Goal: Task Accomplishment & Management: Manage account settings

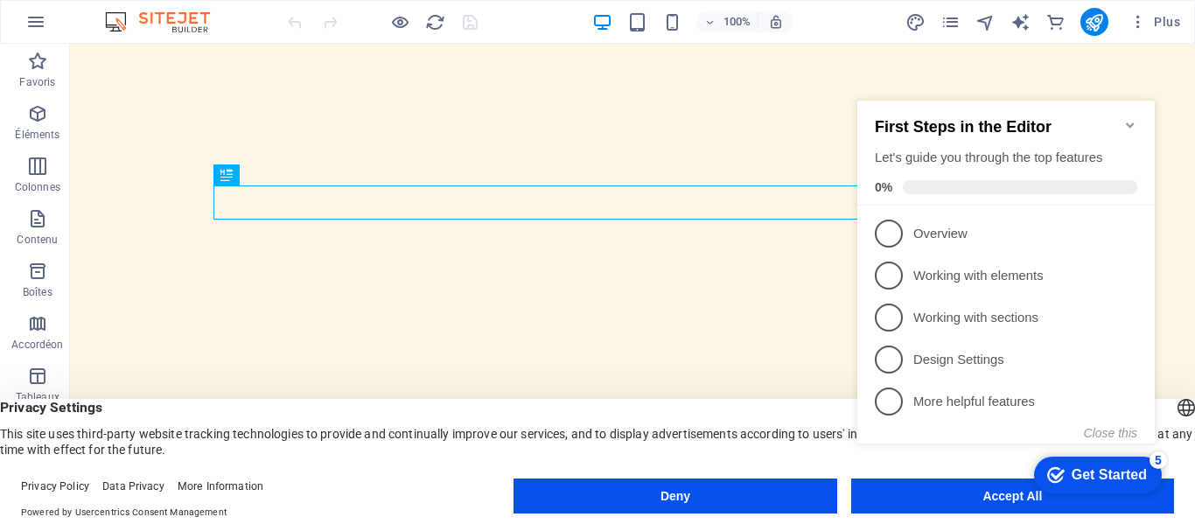
click at [1138, 122] on div "First Steps in the Editor Let's guide you through the top features 0%" at bounding box center [1005, 153] width 297 height 105
click at [1129, 122] on icon "Minimize checklist" at bounding box center [1130, 124] width 8 height 5
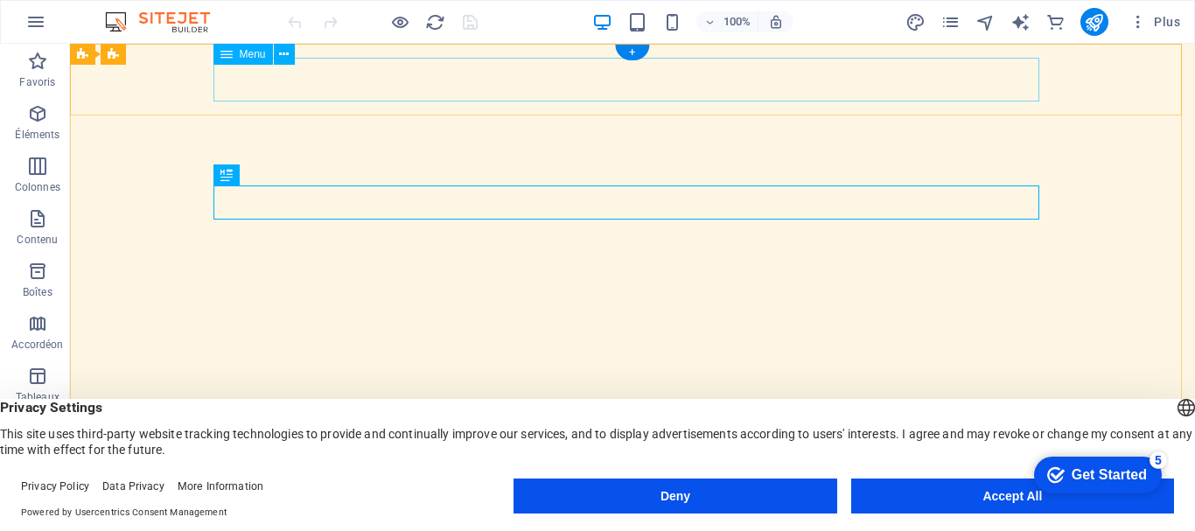
click at [598, 501] on nav "Accueil À Propos Services Portfolio Contact" at bounding box center [633, 523] width 826 height 44
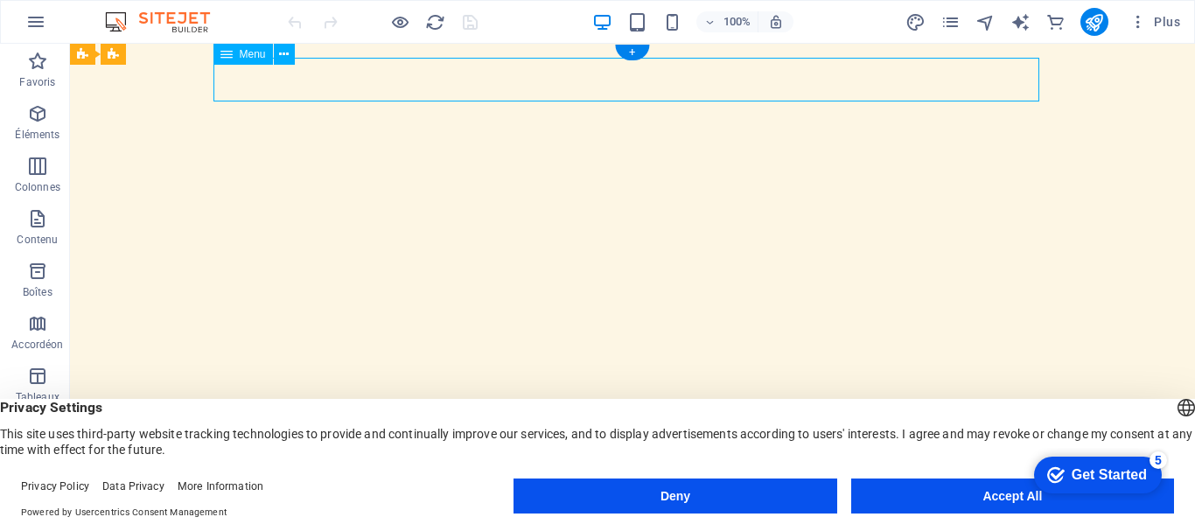
click at [598, 501] on nav "Accueil À Propos Services Portfolio Contact" at bounding box center [633, 523] width 826 height 44
select select
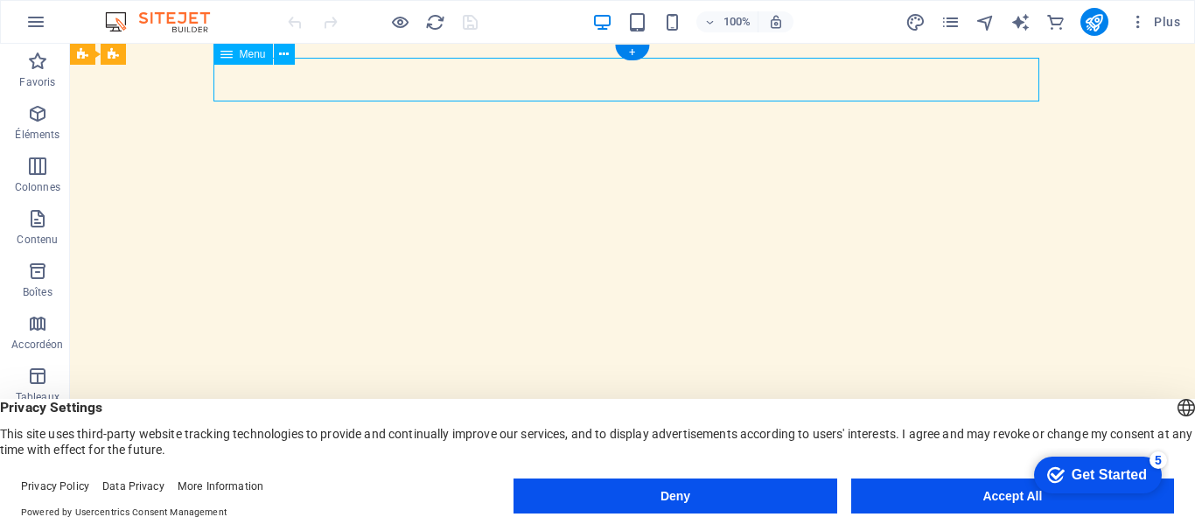
select select
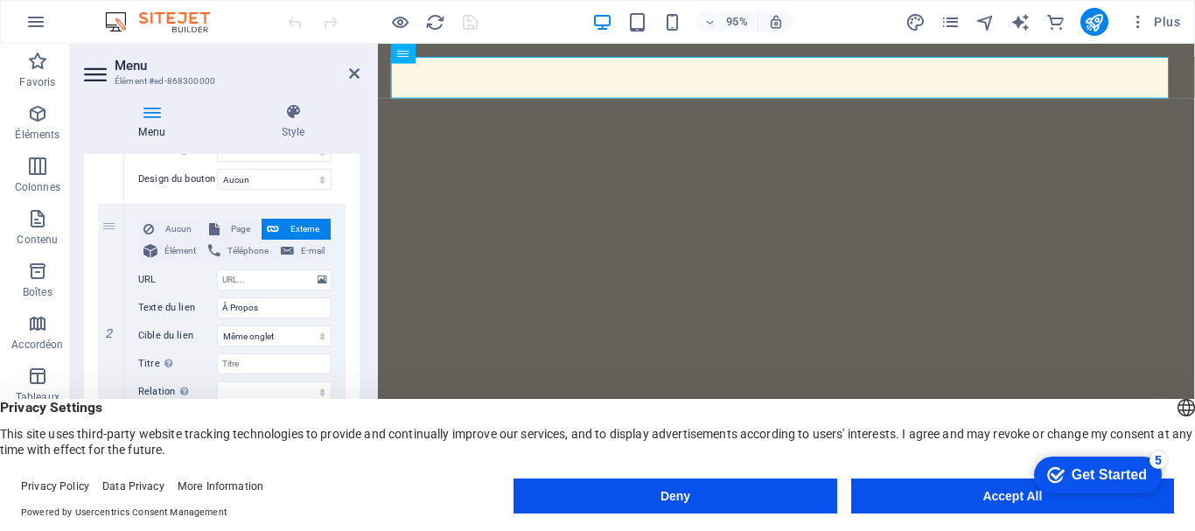
scroll to position [397, 0]
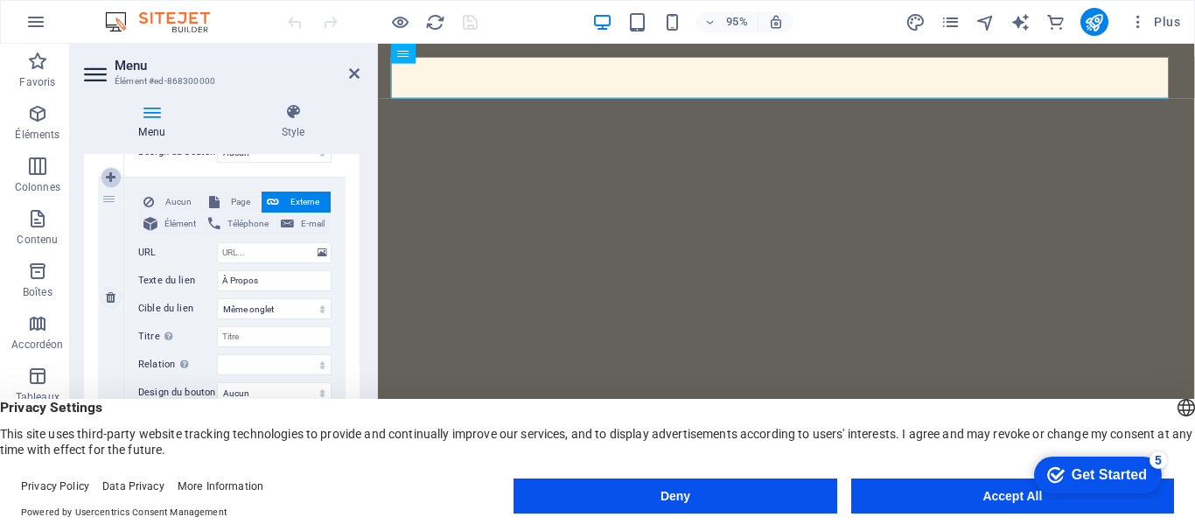
click at [109, 180] on icon at bounding box center [111, 177] width 10 height 12
select select
type input "À Propos"
select select
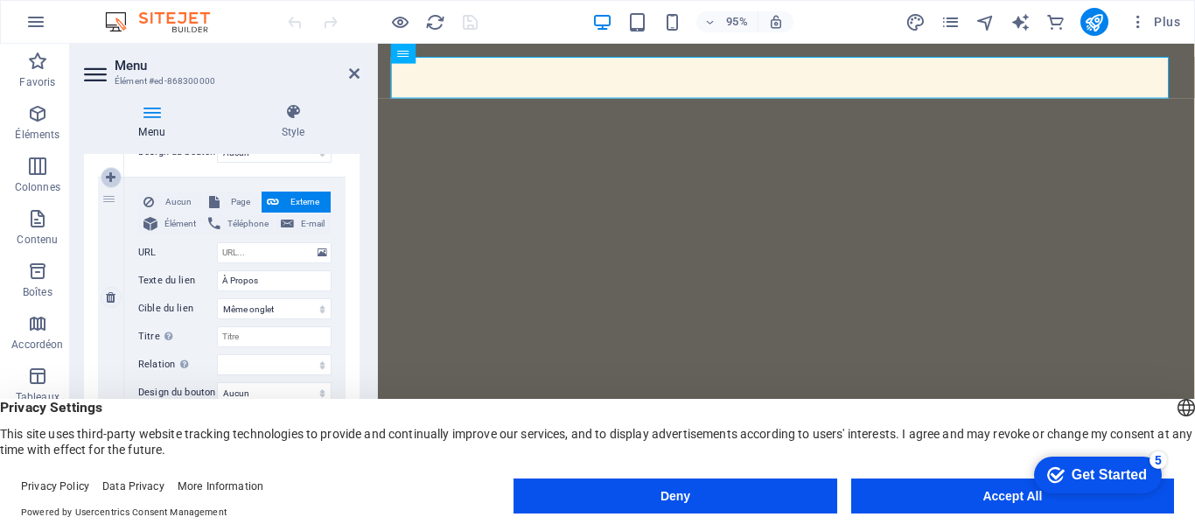
type input "#services-2"
type input "Services"
select select
type input "#gallery-1"
type input "Portfolio"
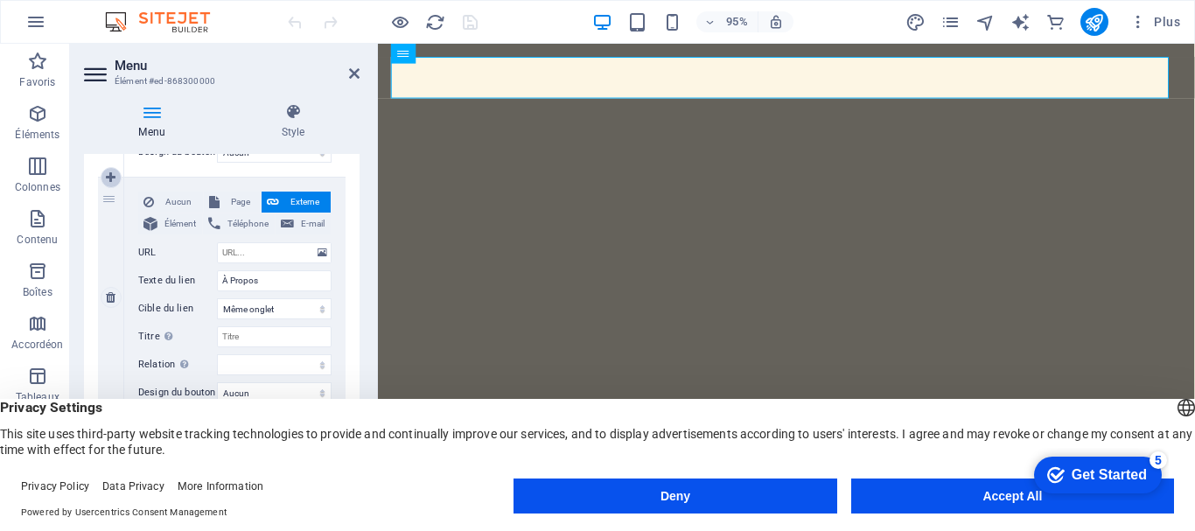
select select
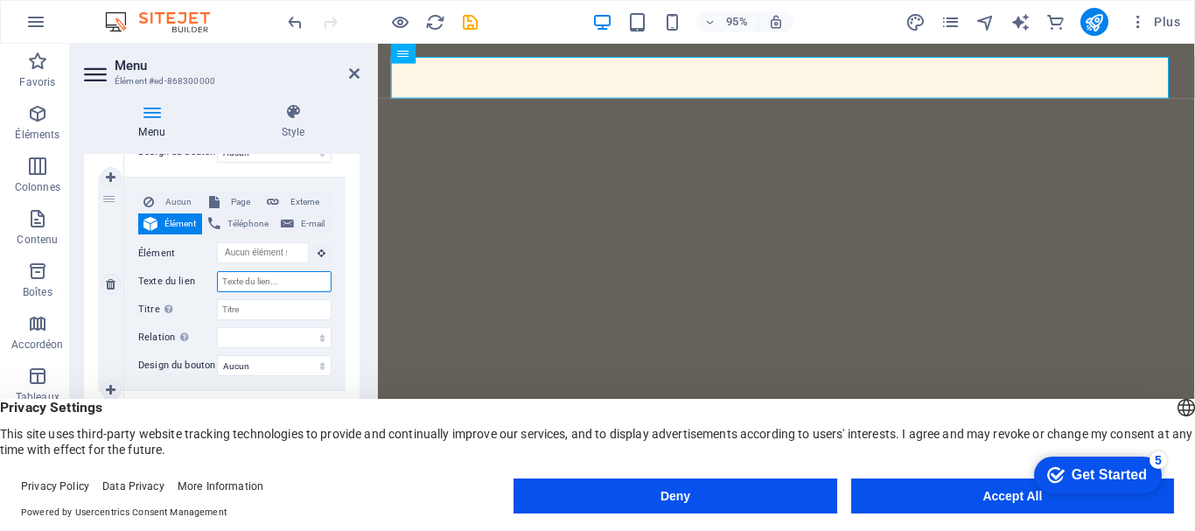
click at [273, 275] on input "Texte du lien" at bounding box center [274, 281] width 115 height 21
click at [268, 281] on input "Texte du lien" at bounding box center [274, 281] width 115 height 21
type input "B"
select select
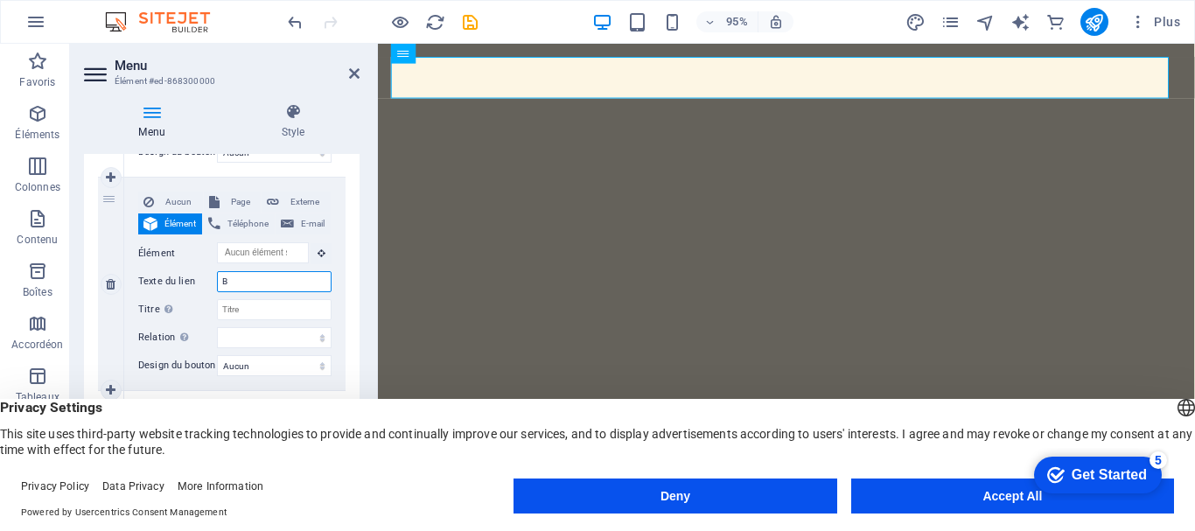
select select
type input "Blog"
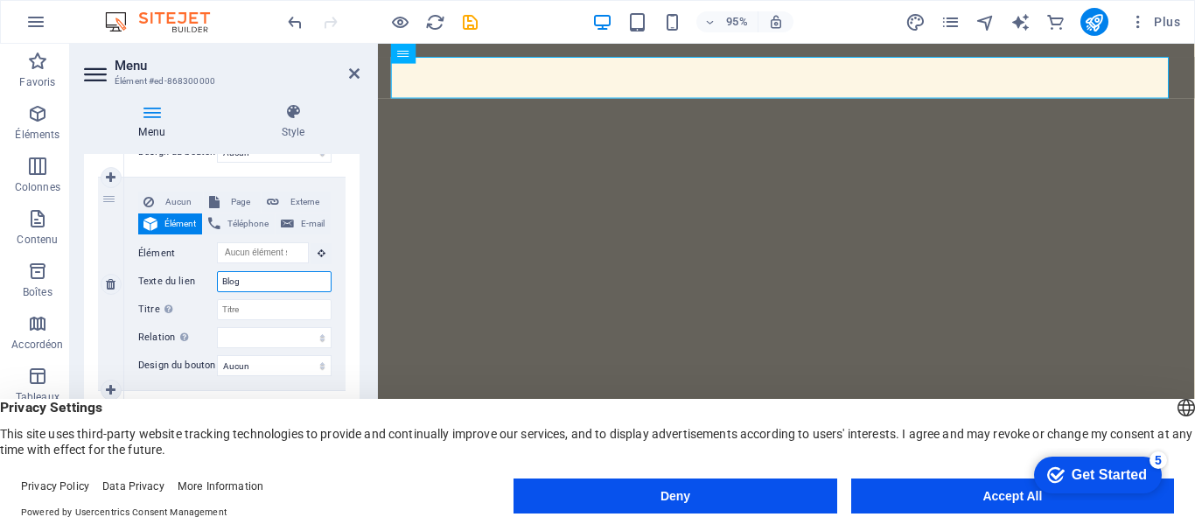
select select
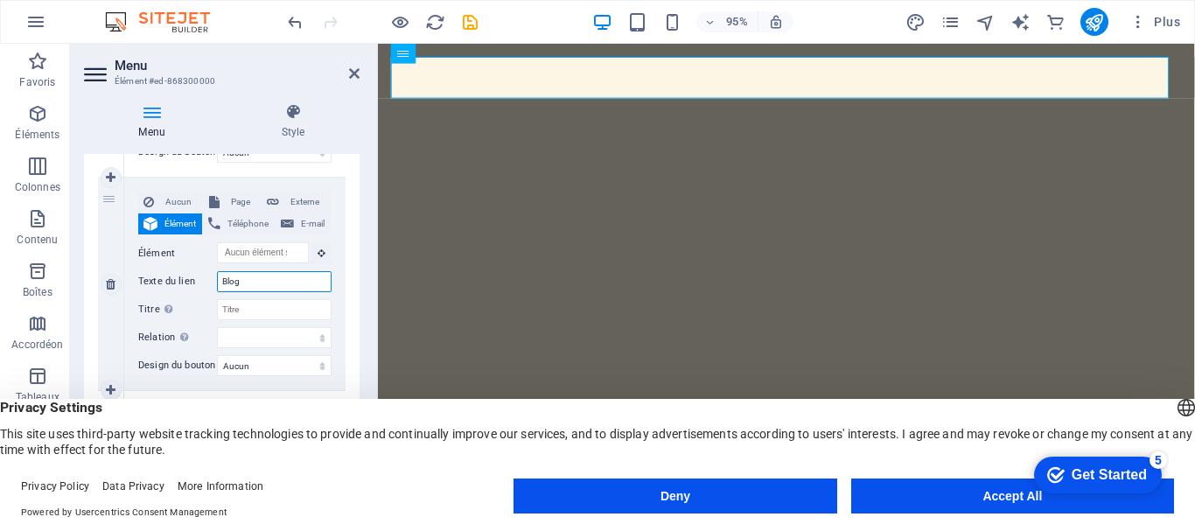
select select
type input "B"
select select
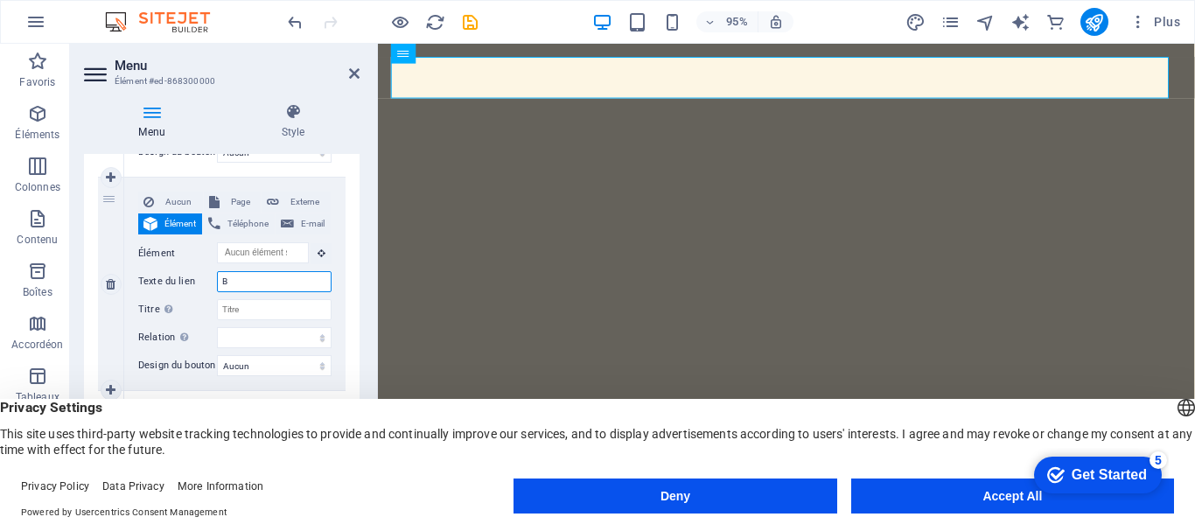
select select
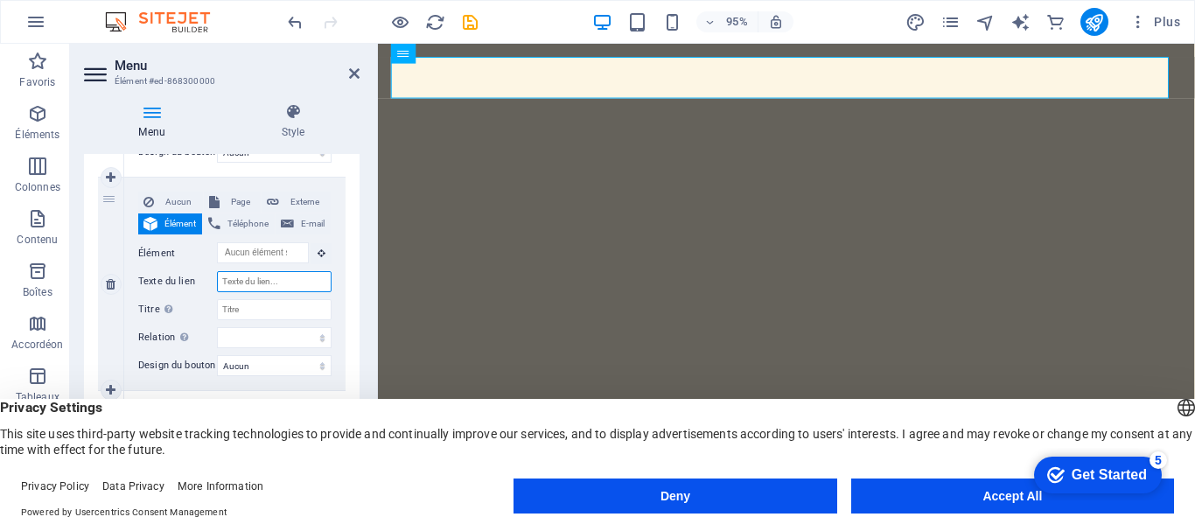
select select
click at [109, 199] on div "2" at bounding box center [111, 284] width 26 height 213
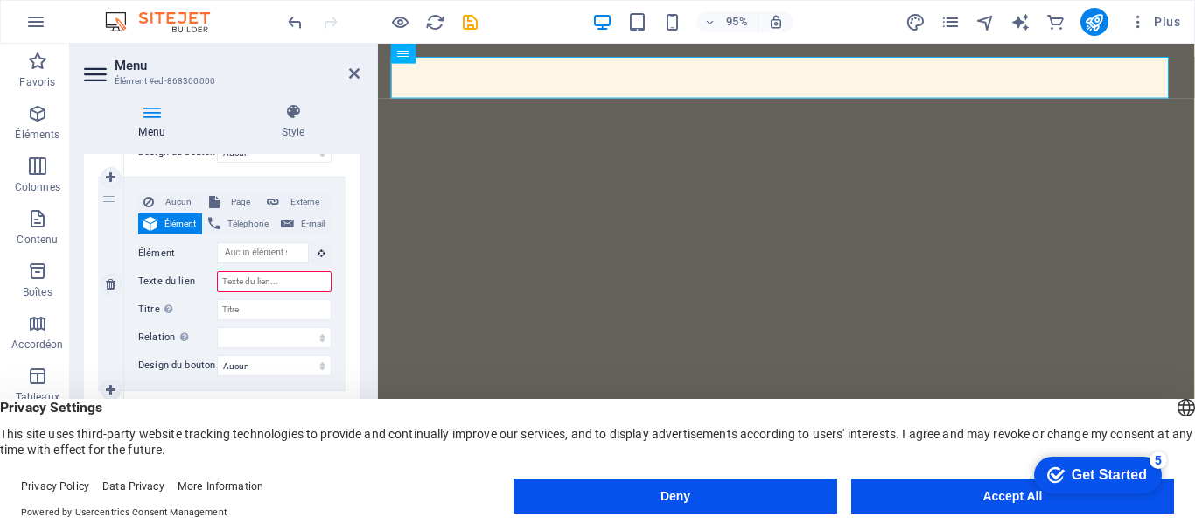
click at [109, 199] on div "2" at bounding box center [111, 284] width 26 height 213
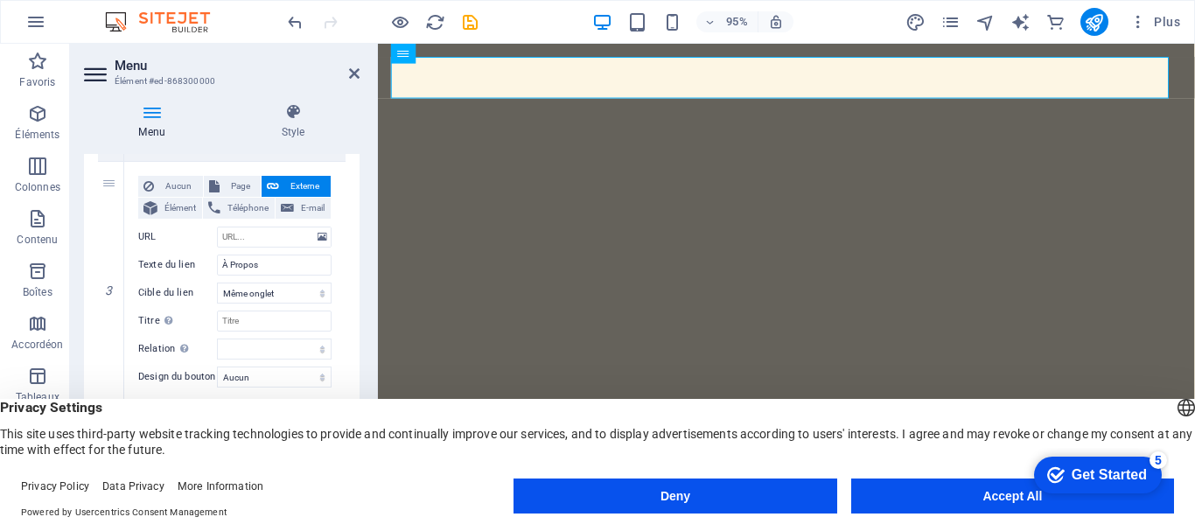
scroll to position [632, 0]
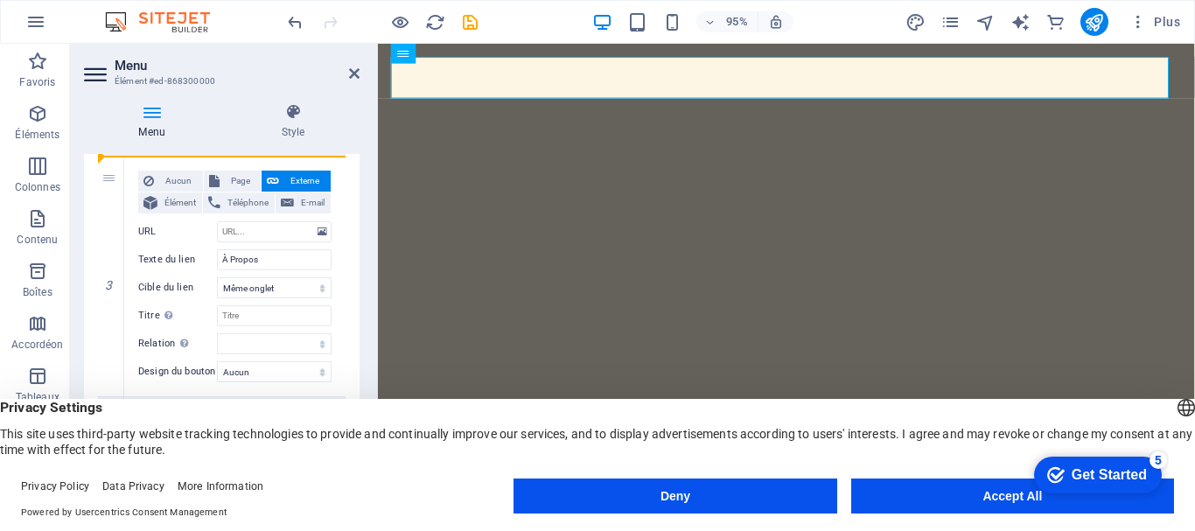
drag, startPoint x: 108, startPoint y: 185, endPoint x: 111, endPoint y: 149, distance: 36.0
click at [111, 149] on div "Menu Style Menu Auto Personnalisé Créez des éléments de menu personnalisés pour…" at bounding box center [222, 296] width 276 height 386
select select
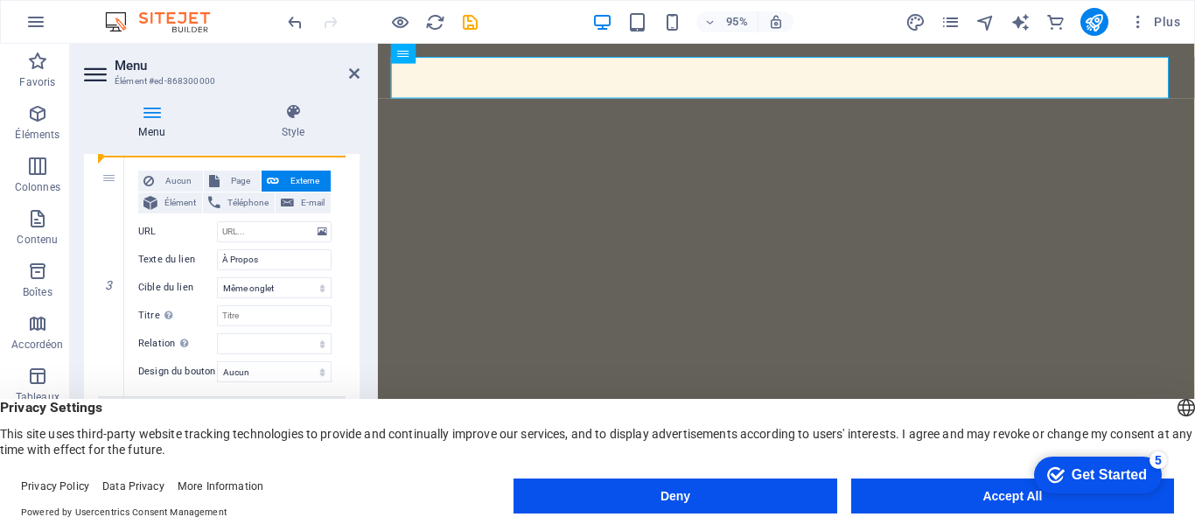
select select
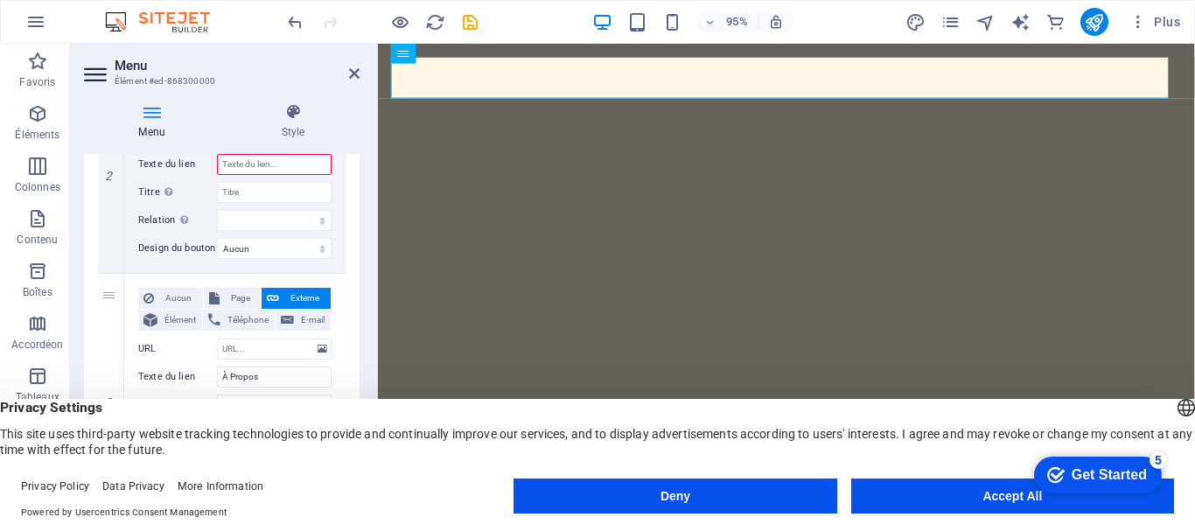
scroll to position [501, 0]
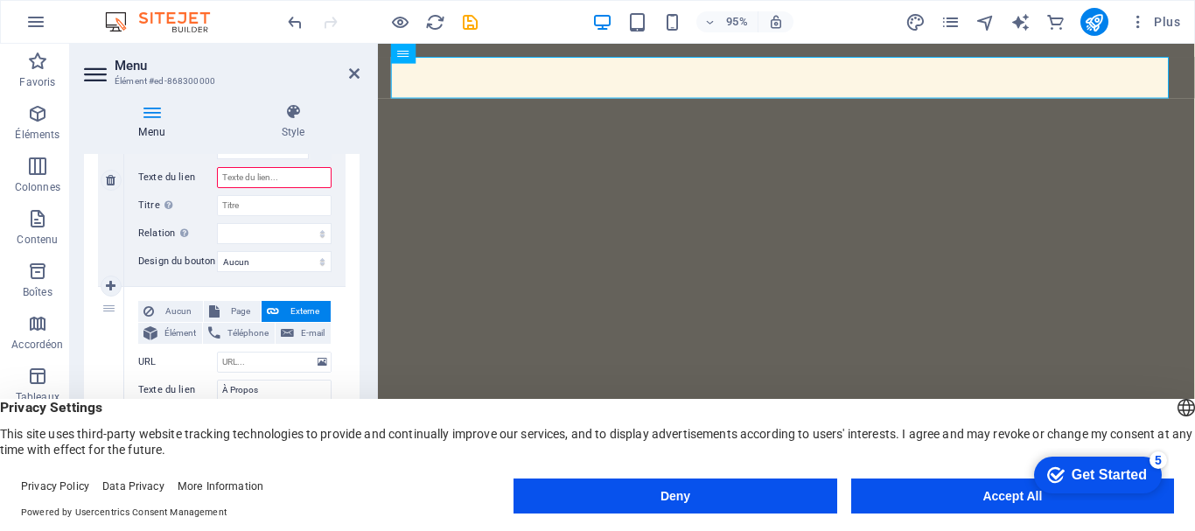
drag, startPoint x: 108, startPoint y: 307, endPoint x: 142, endPoint y: 169, distance: 142.4
click at [142, 169] on div "1 Aucun Page Externe Élément Téléphone E-mail Page Home Subpage Legal Notice Pr…" at bounding box center [222, 541] width 248 height 1416
select select
type input "À Propos"
select select
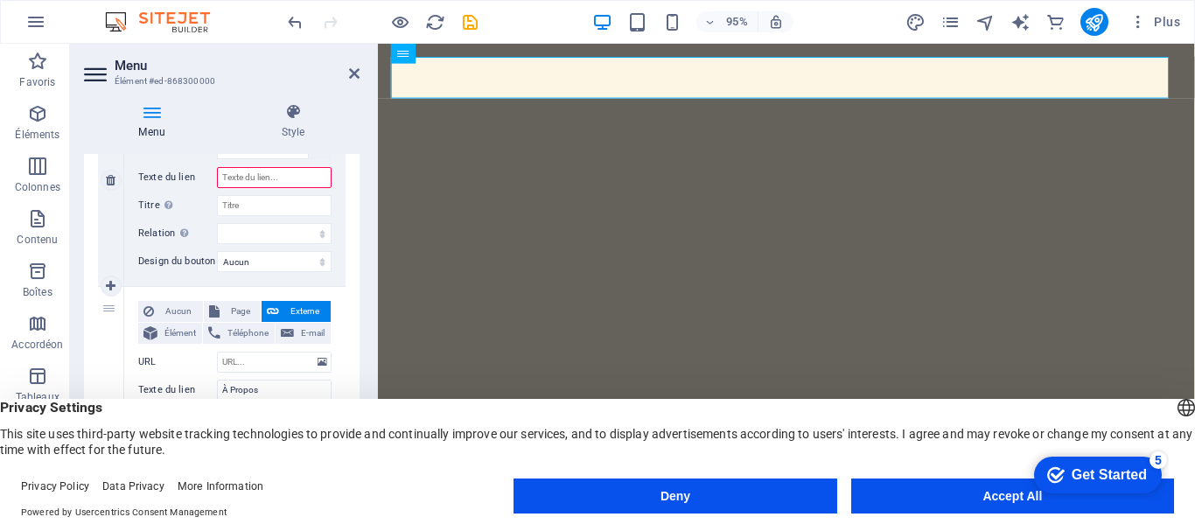
select select
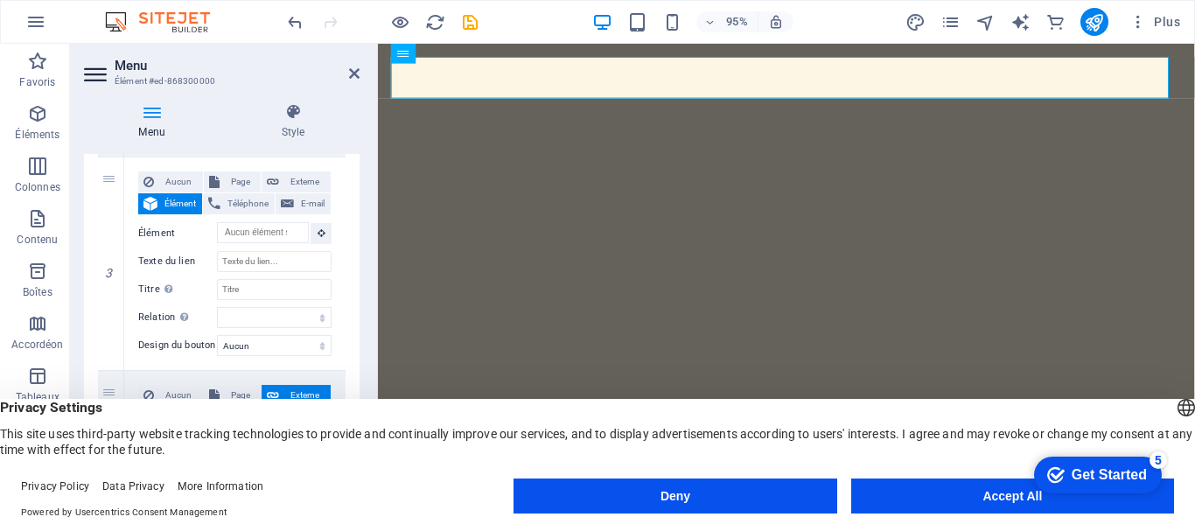
scroll to position [661, 0]
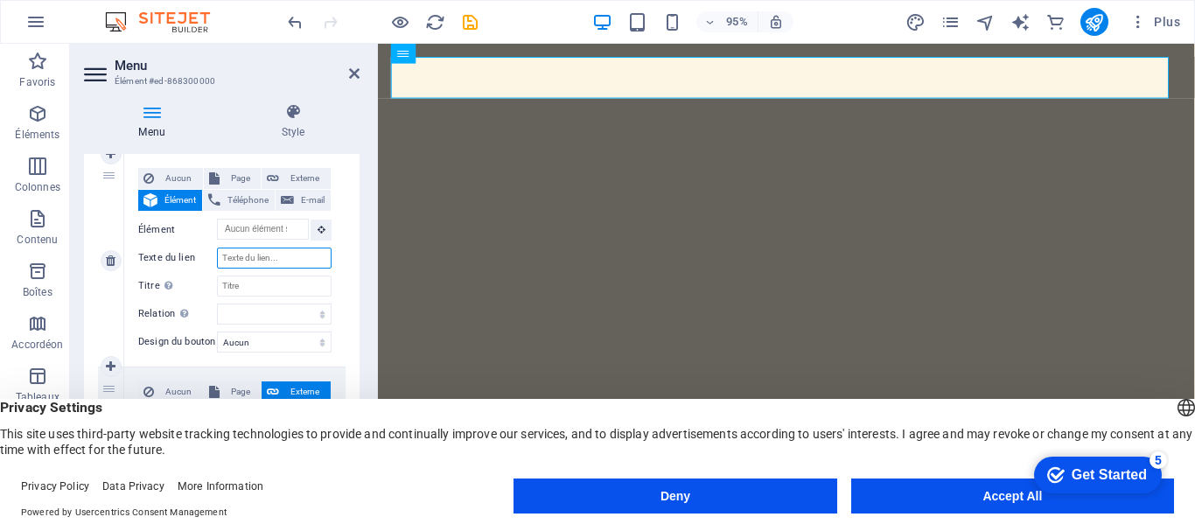
click at [262, 259] on input "Texte du lien" at bounding box center [274, 258] width 115 height 21
type input "Derni"
select select
type input "Derniè"
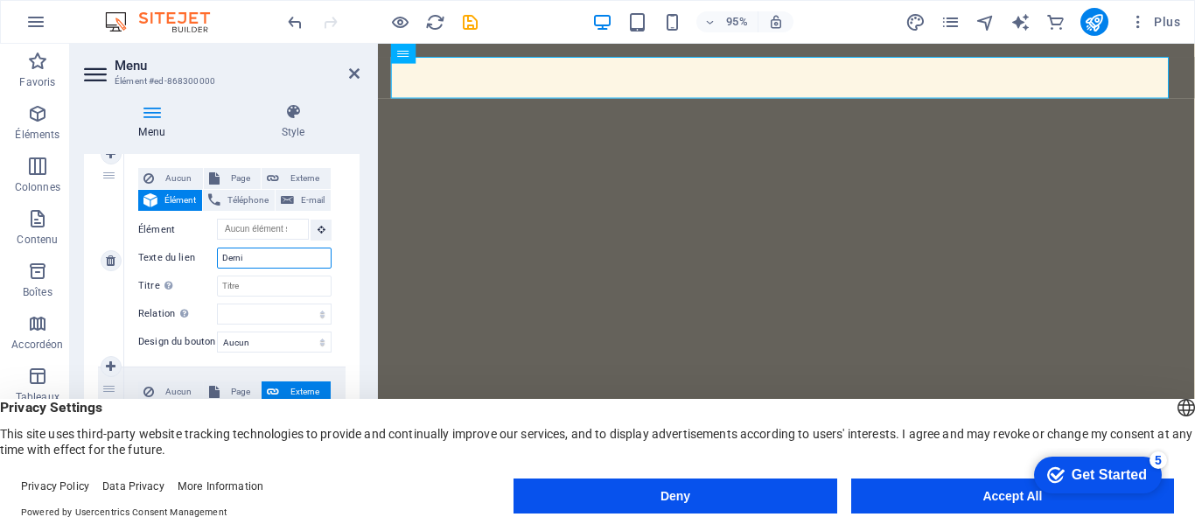
select select
type input "Dernièeres"
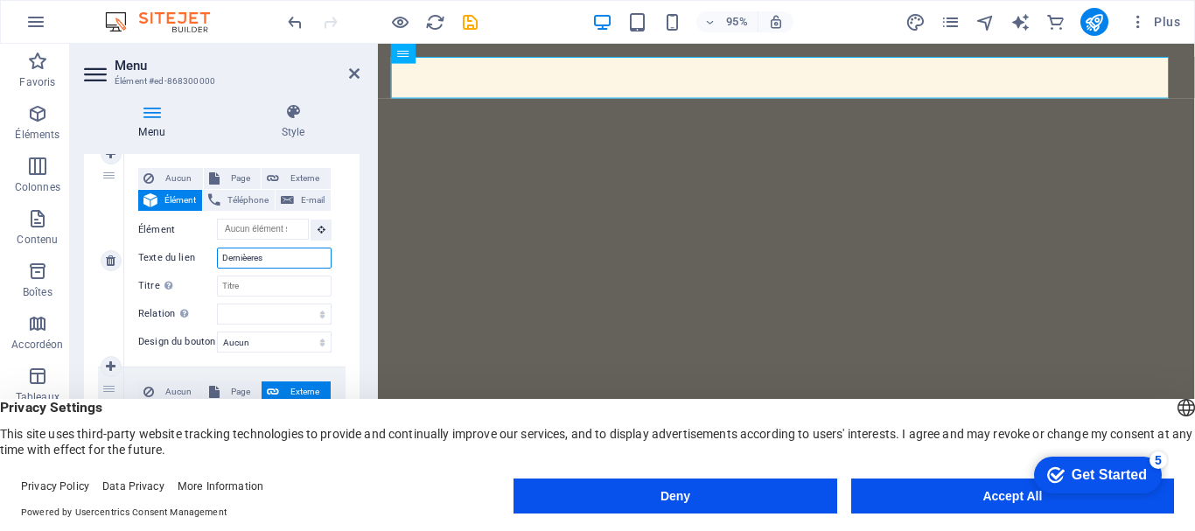
select select
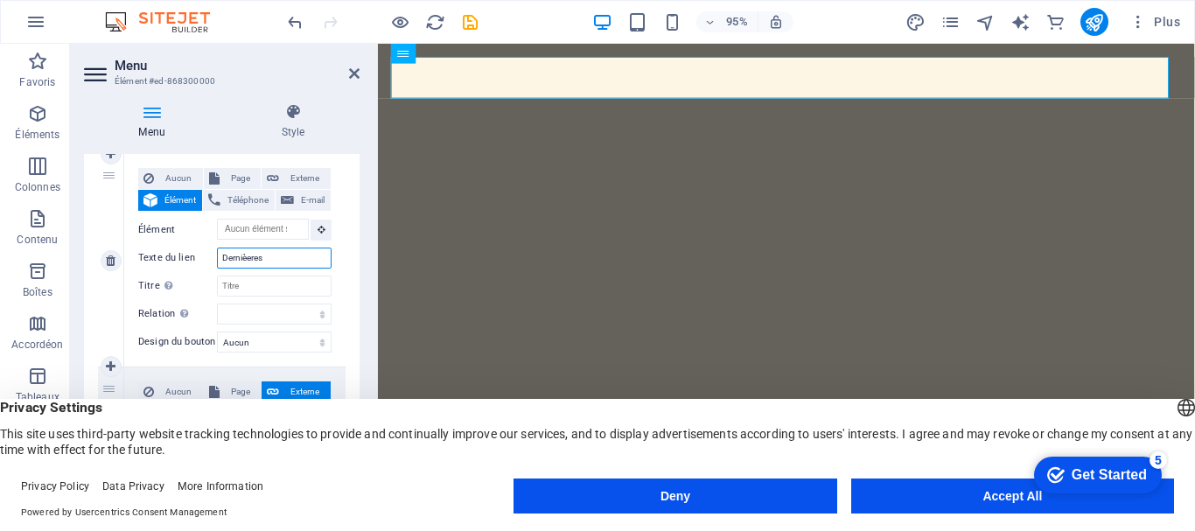
select select
type input "Dernièe"
select select
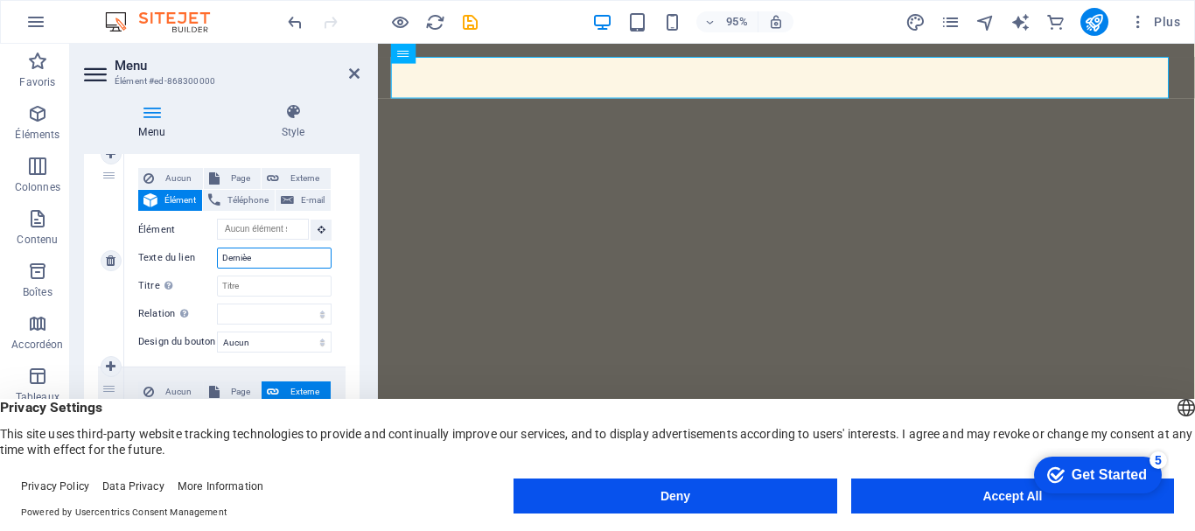
select select
type input "Derniè"
select select
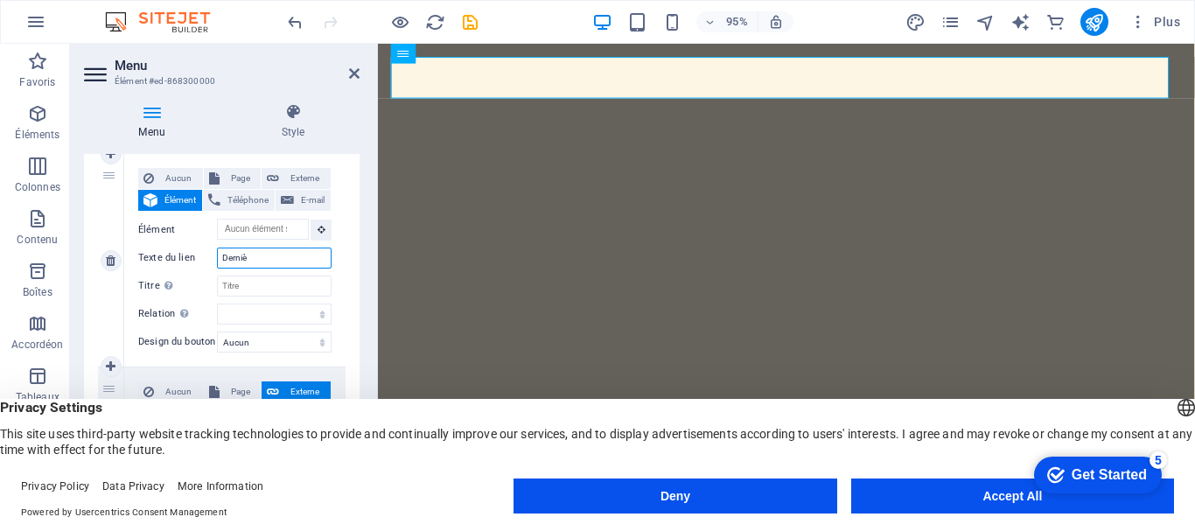
select select
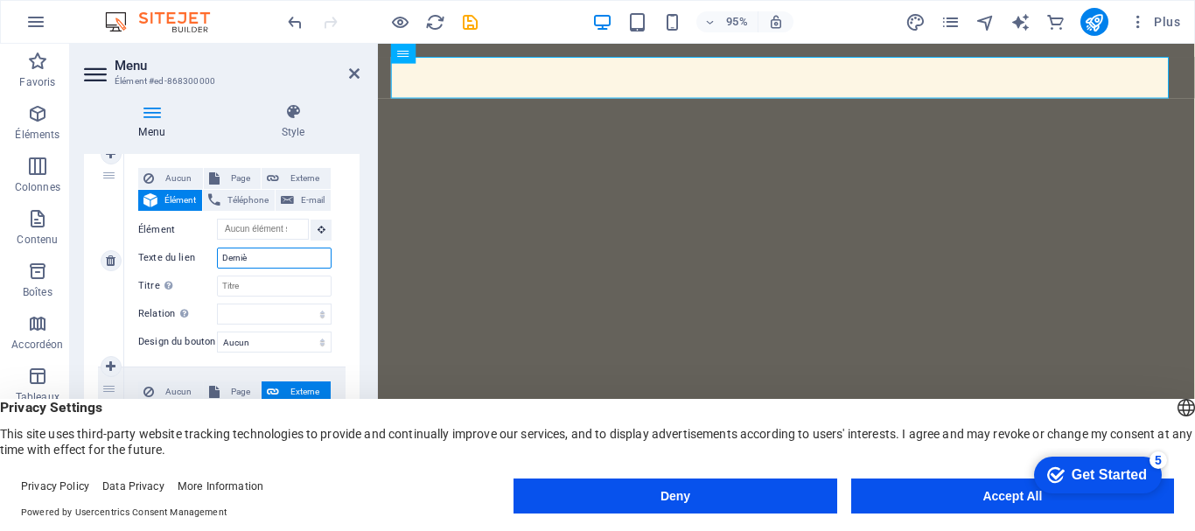
type input "Dernièe"
select select
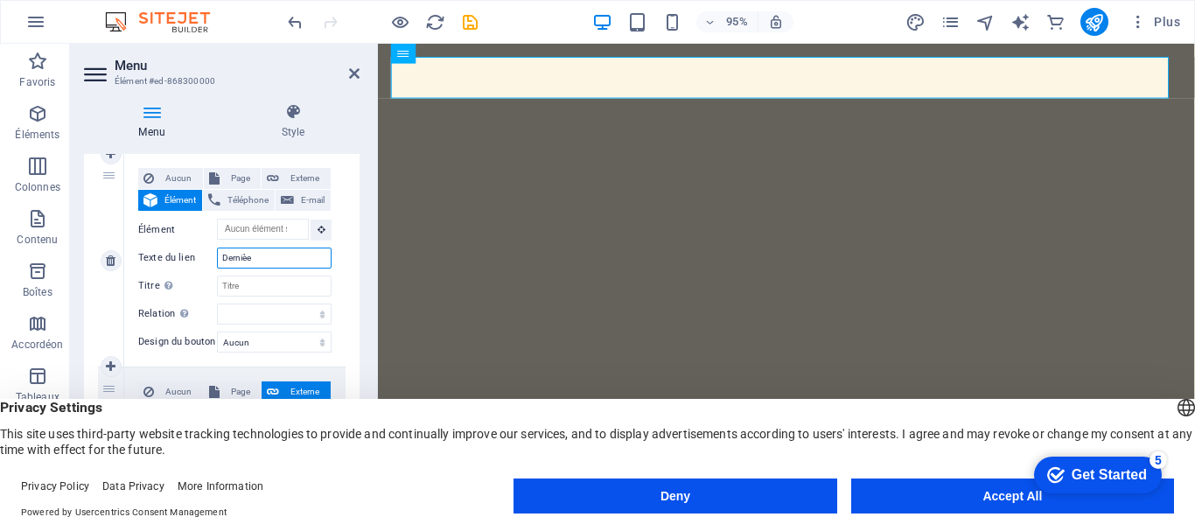
select select
type input "Derniè"
select select
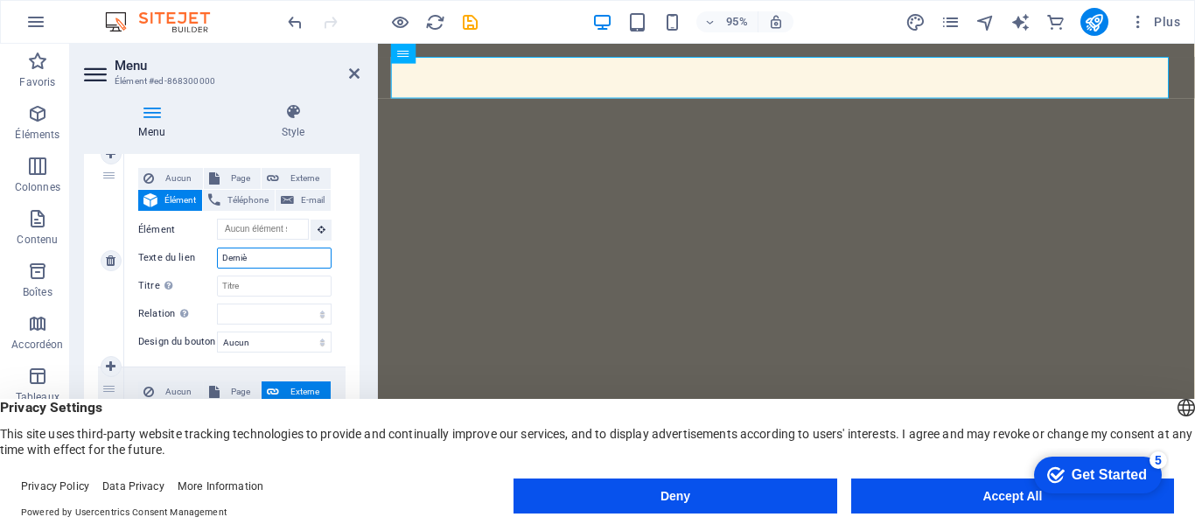
select select
type input "Dernièr"
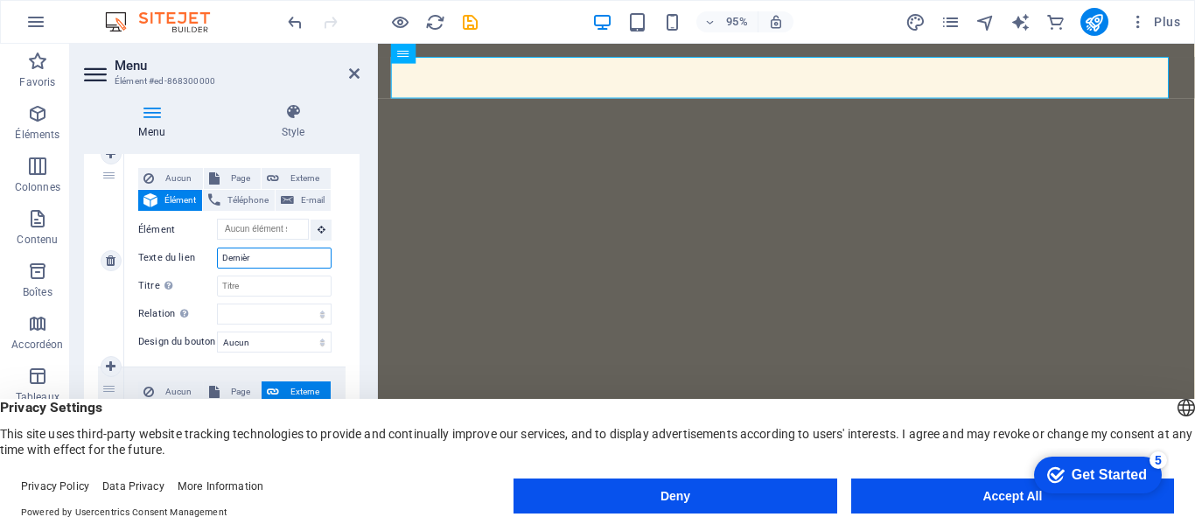
select select
type input "Dernière"
select select
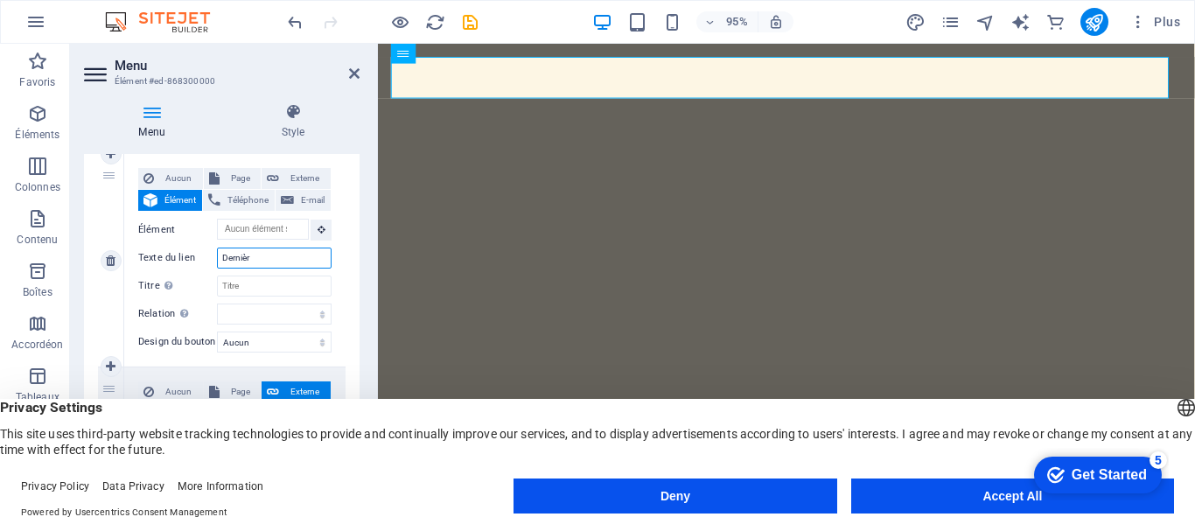
select select
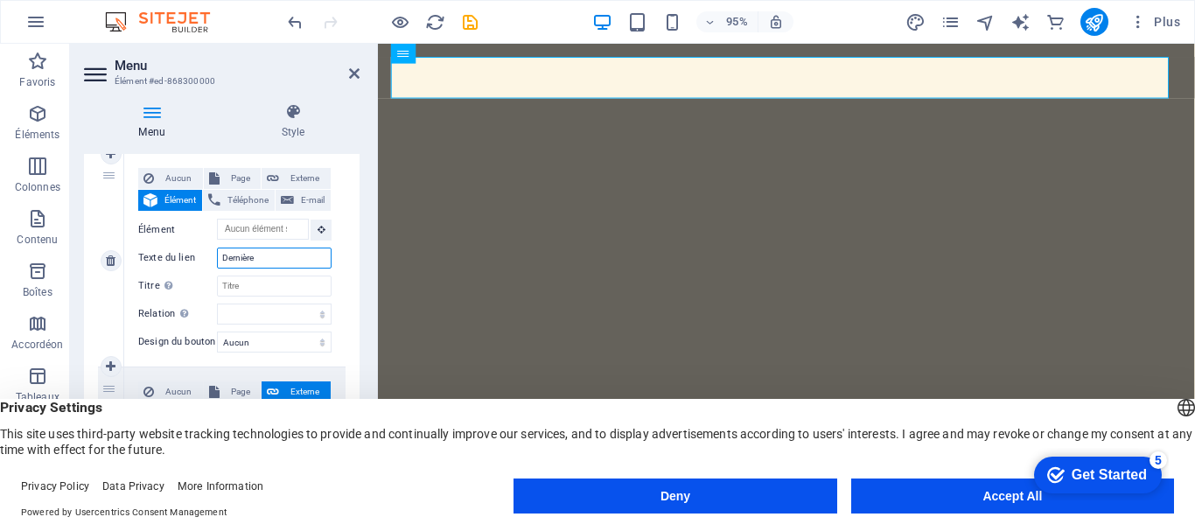
select select
type input "Dernières"
select select
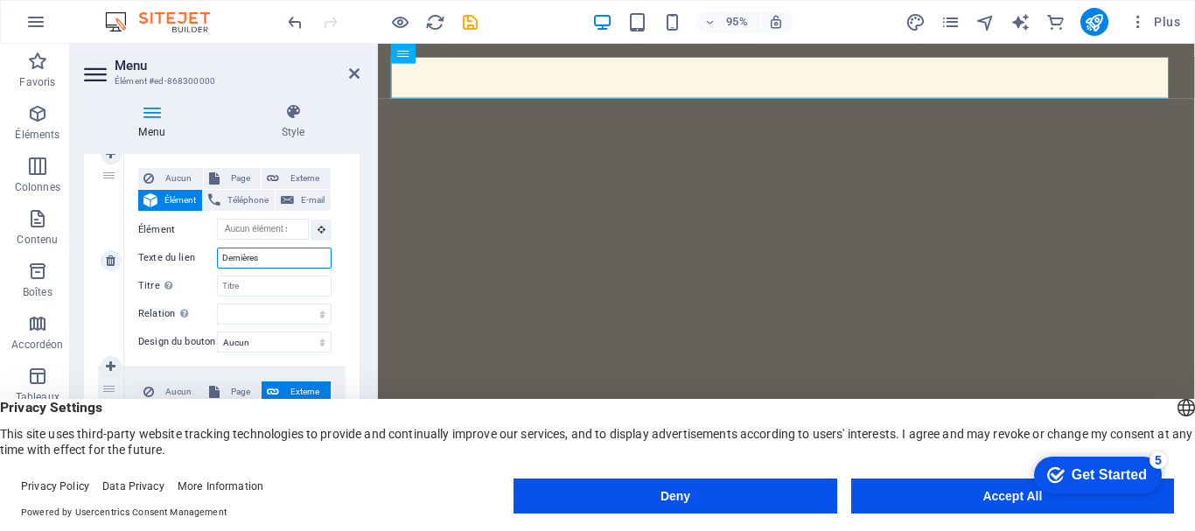
select select
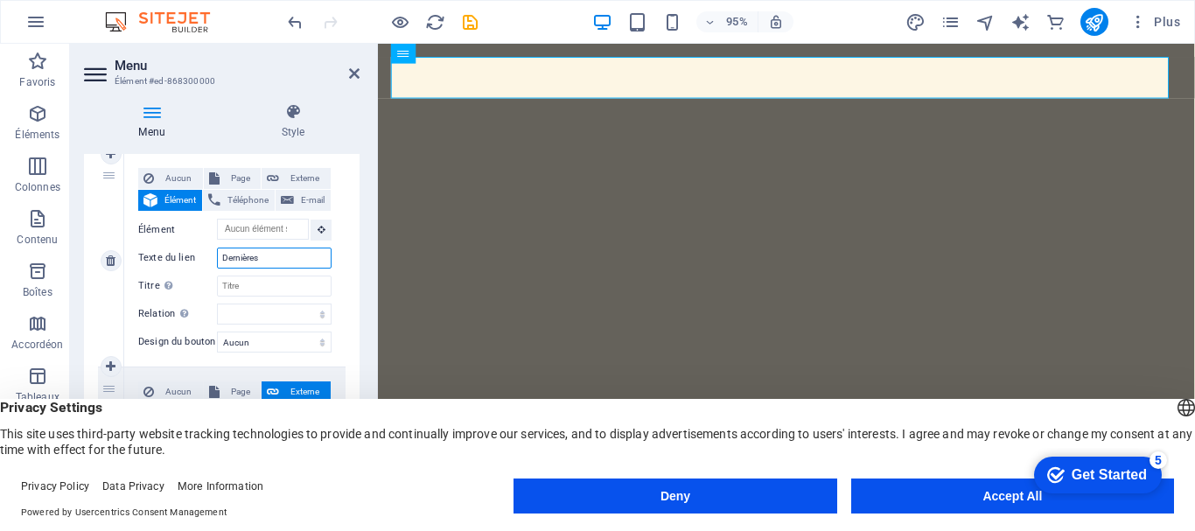
type input "Dernières"
select select
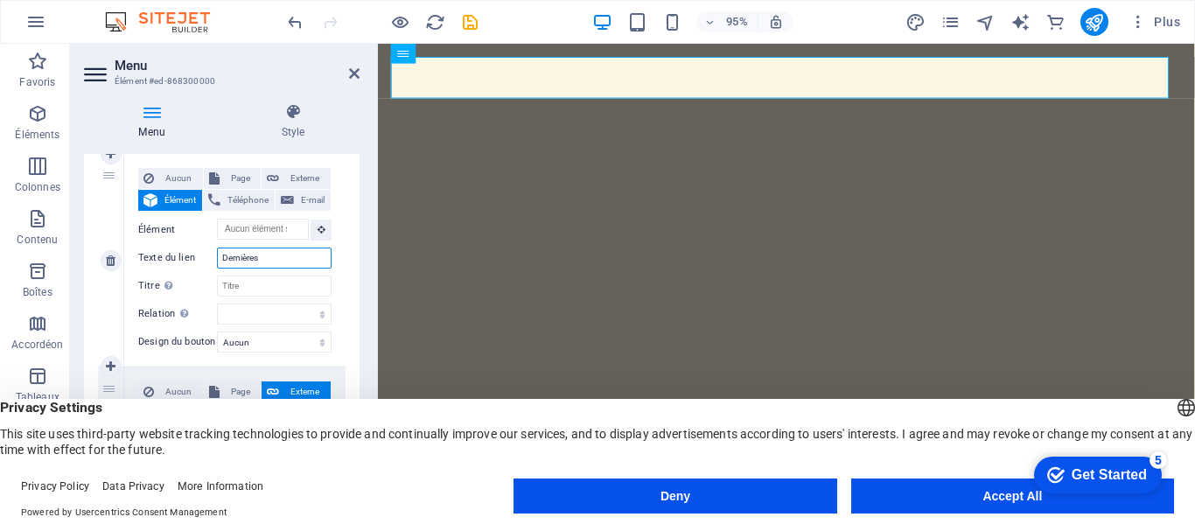
select select
type input "Dernières Photo"
select select
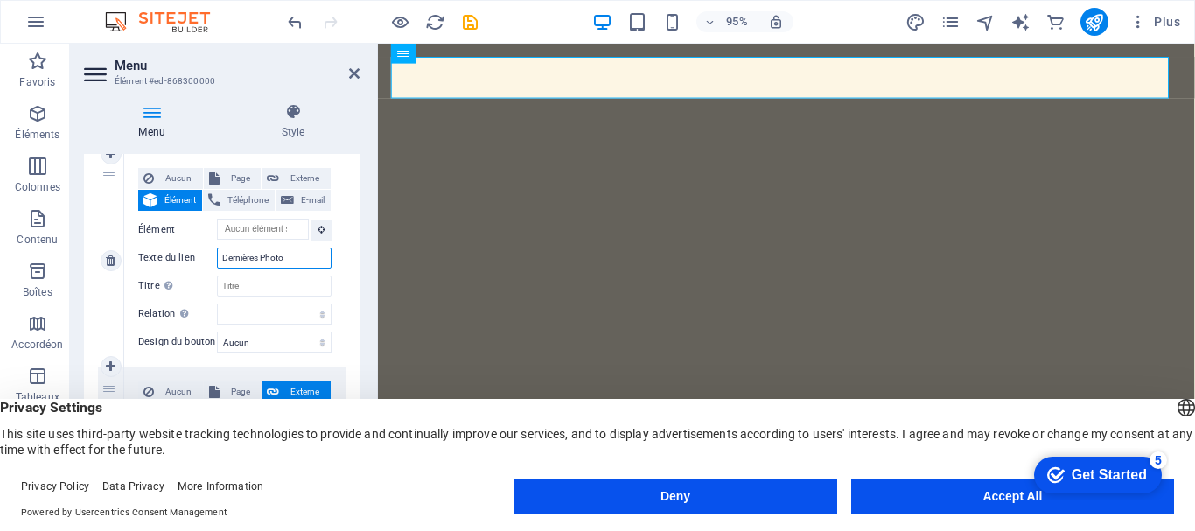
select select
type input "Dernières Photo"
